Goal: Information Seeking & Learning: Check status

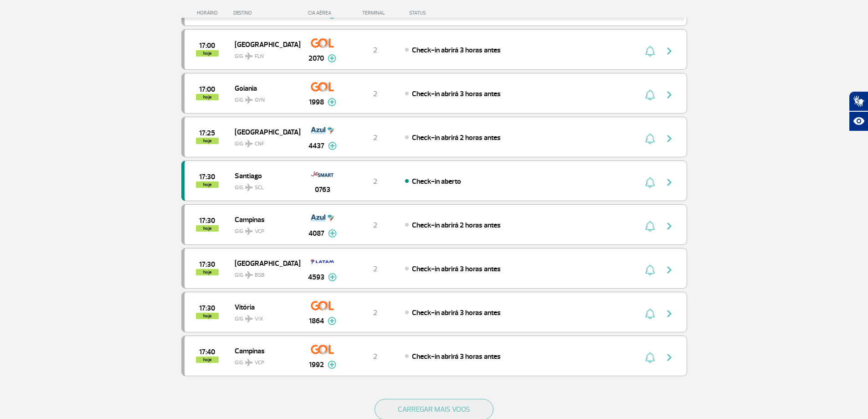
scroll to position [683, 0]
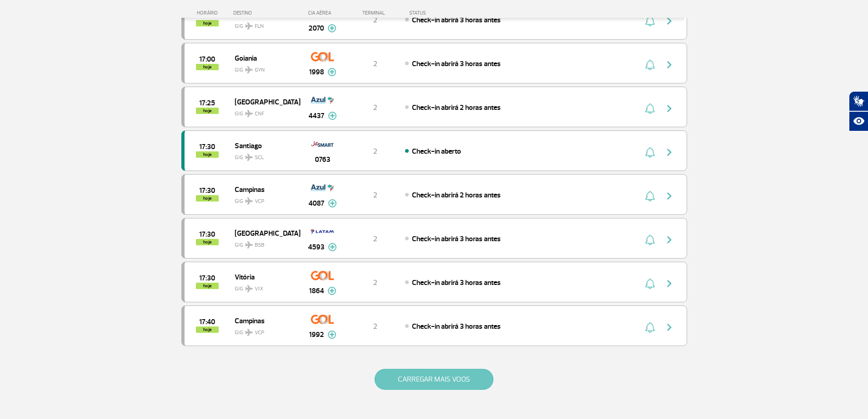
click at [452, 377] on button "CARREGAR MAIS VOOS" at bounding box center [433, 378] width 119 height 21
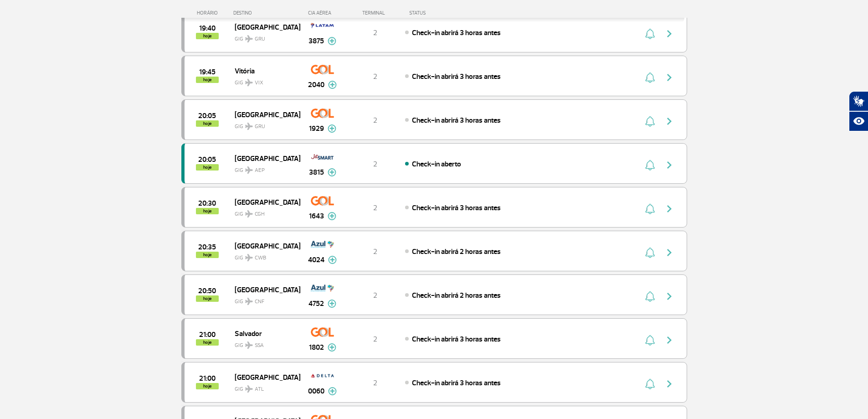
scroll to position [1690, 0]
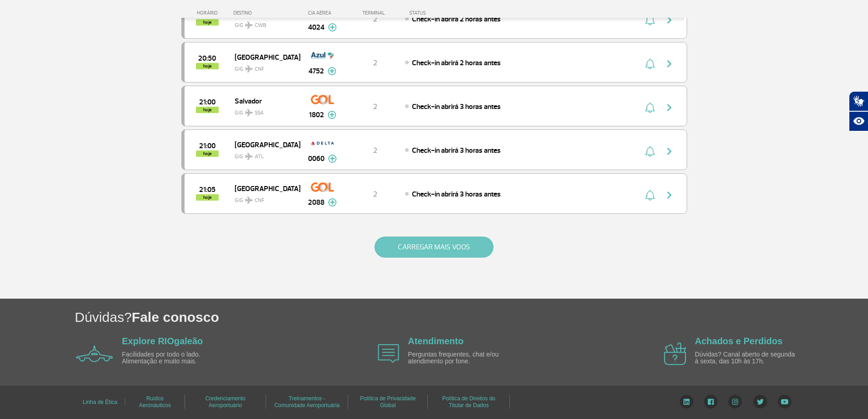
click at [429, 257] on button "CARREGAR MAIS VOOS" at bounding box center [433, 246] width 119 height 21
click at [423, 250] on button "CARREGAR MAIS VOOS" at bounding box center [433, 246] width 119 height 21
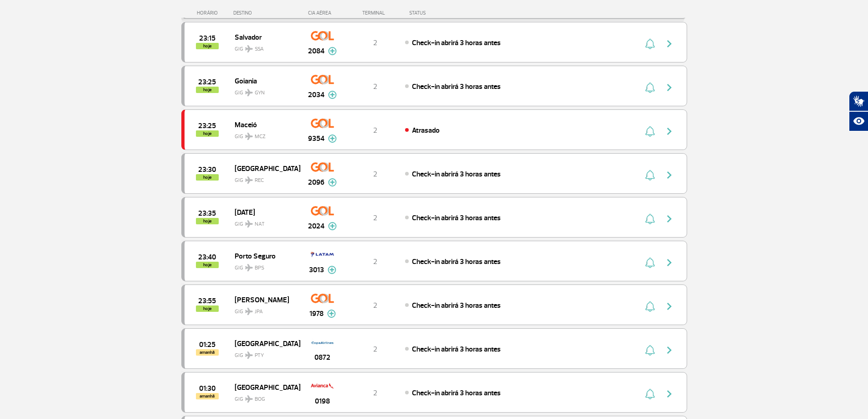
scroll to position [3384, 0]
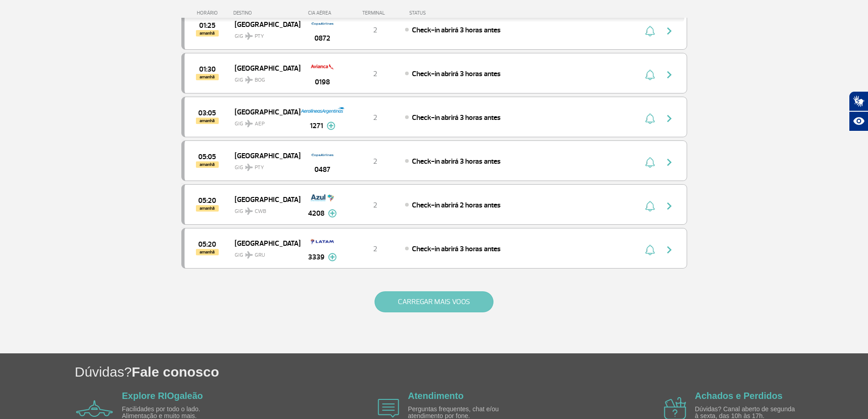
click at [434, 297] on button "CARREGAR MAIS VOOS" at bounding box center [433, 301] width 119 height 21
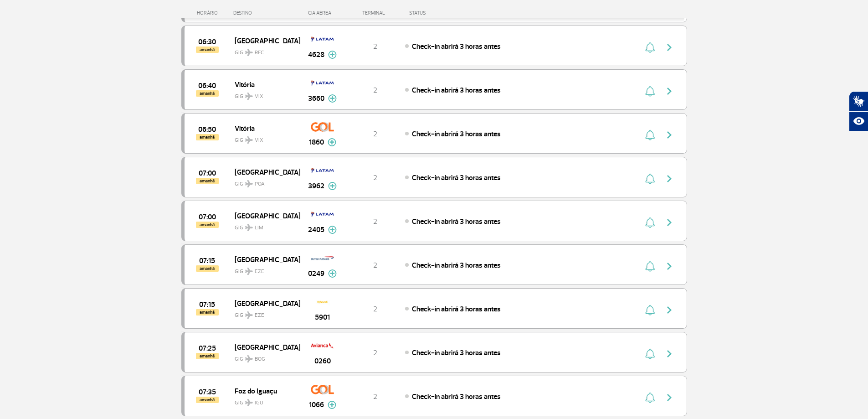
scroll to position [4313, 0]
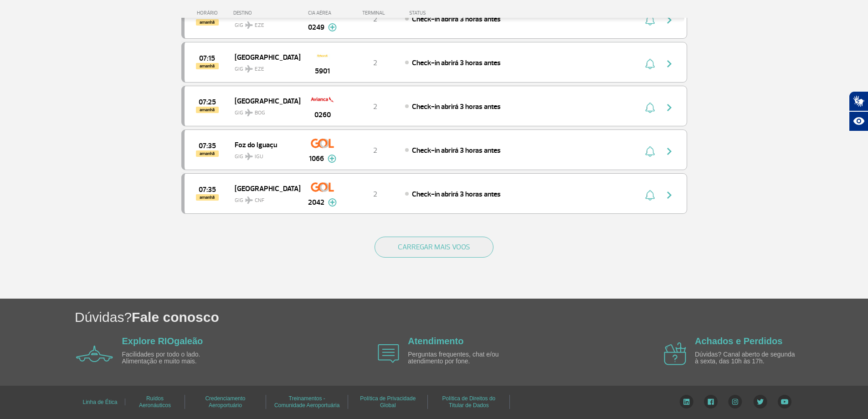
click at [442, 259] on div "CARREGAR MAIS VOOS" at bounding box center [434, 261] width 506 height 73
click at [443, 255] on button "CARREGAR MAIS VOOS" at bounding box center [433, 246] width 119 height 21
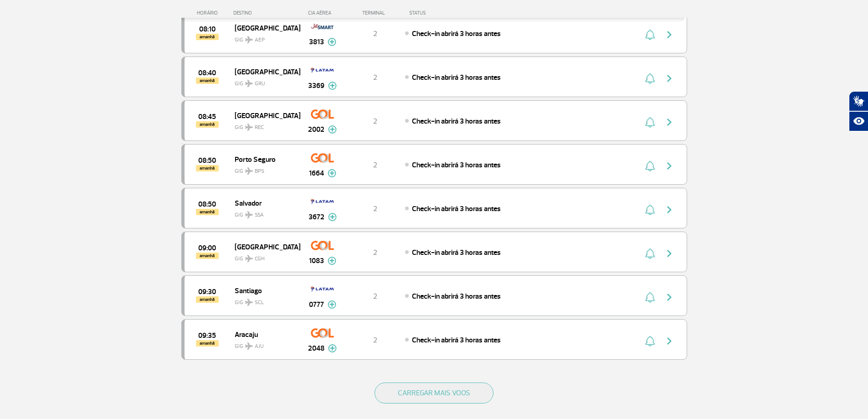
scroll to position [5187, 0]
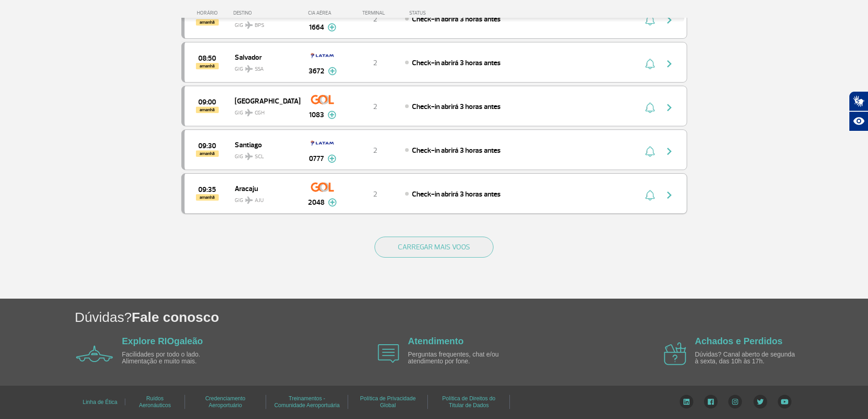
click at [480, 203] on div "09:35 amanhã Aracaju GIG AJU 2048 2 Check-in abrirá 3 horas antes Parcerias: Az…" at bounding box center [434, 193] width 506 height 41
click at [459, 241] on button "CARREGAR MAIS VOOS" at bounding box center [433, 246] width 119 height 21
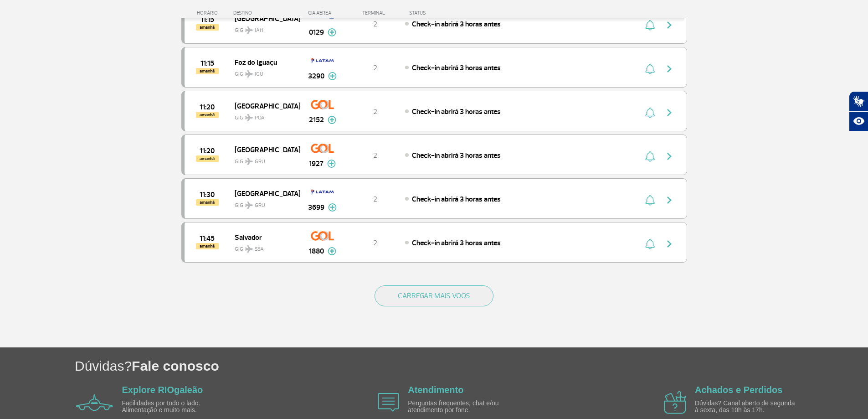
scroll to position [6062, 0]
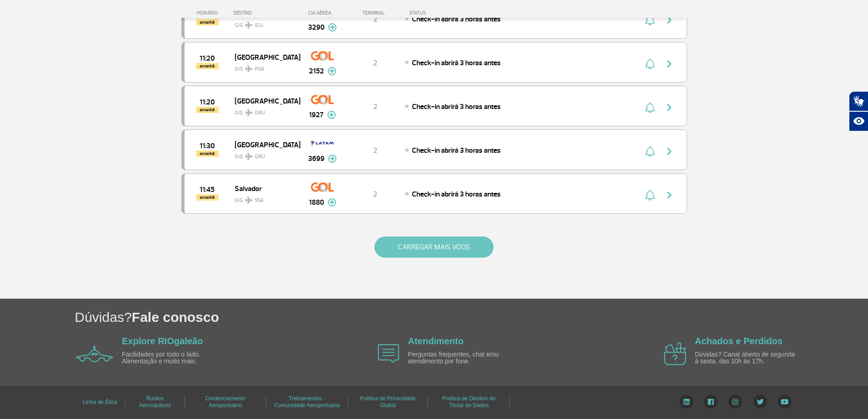
click at [447, 252] on button "CARREGAR MAIS VOOS" at bounding box center [433, 246] width 119 height 21
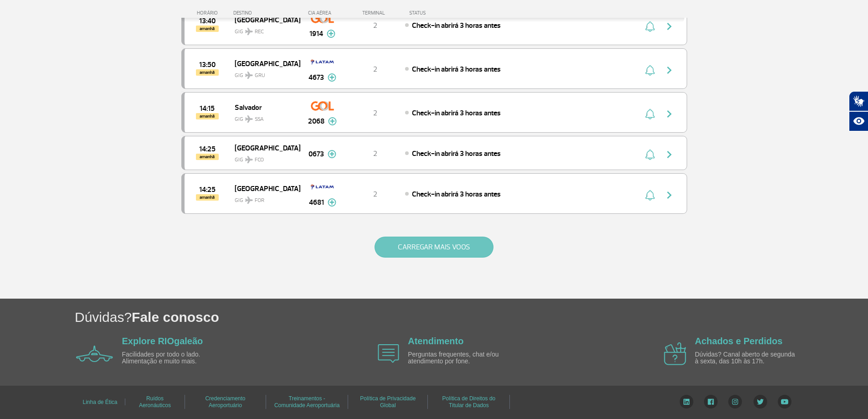
click at [460, 249] on button "CARREGAR MAIS VOOS" at bounding box center [433, 246] width 119 height 21
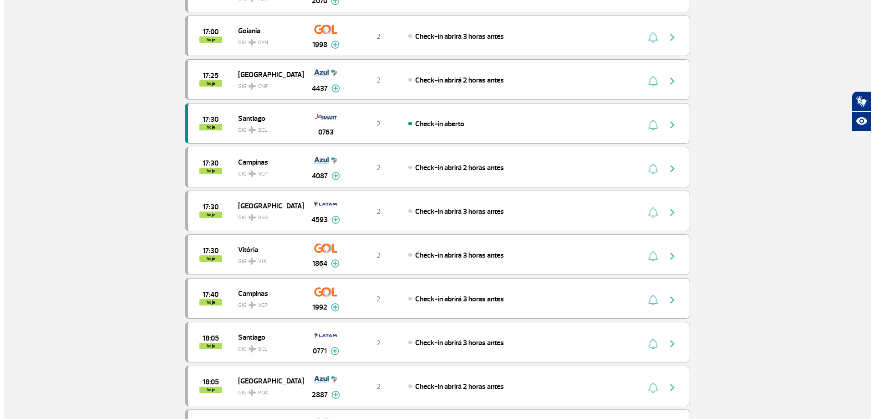
scroll to position [0, 0]
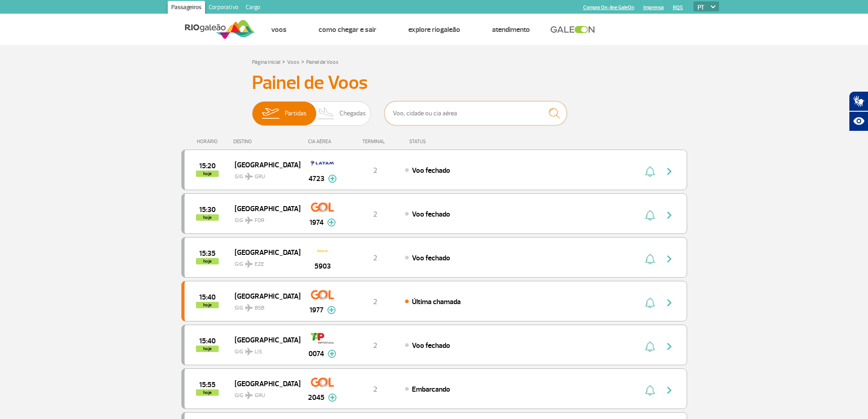
click at [425, 112] on input "text" at bounding box center [475, 113] width 182 height 24
type input "belem"
